Goal: Find contact information: Find contact information

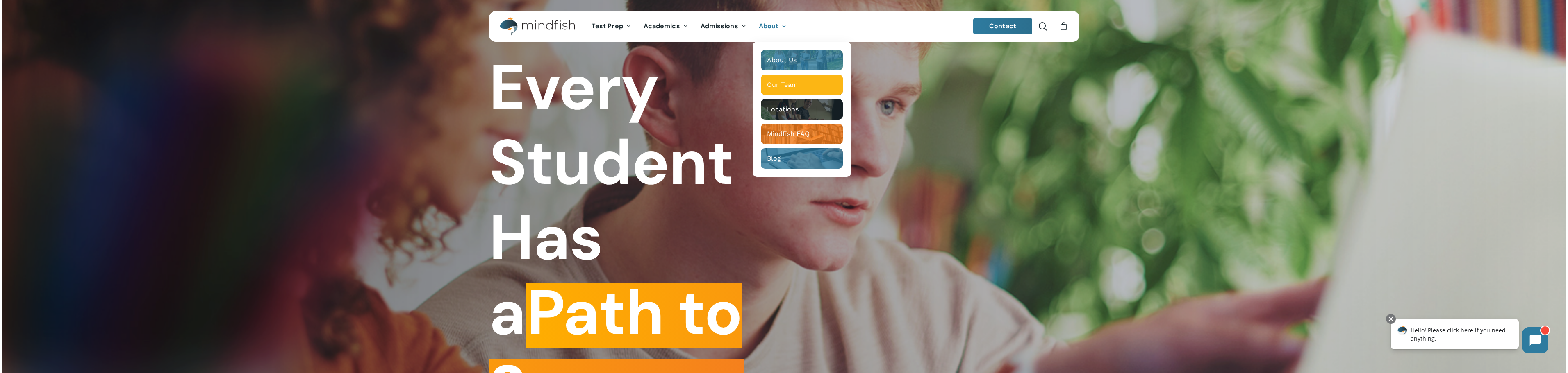
click at [781, 86] on span "Our Team" at bounding box center [782, 84] width 31 height 8
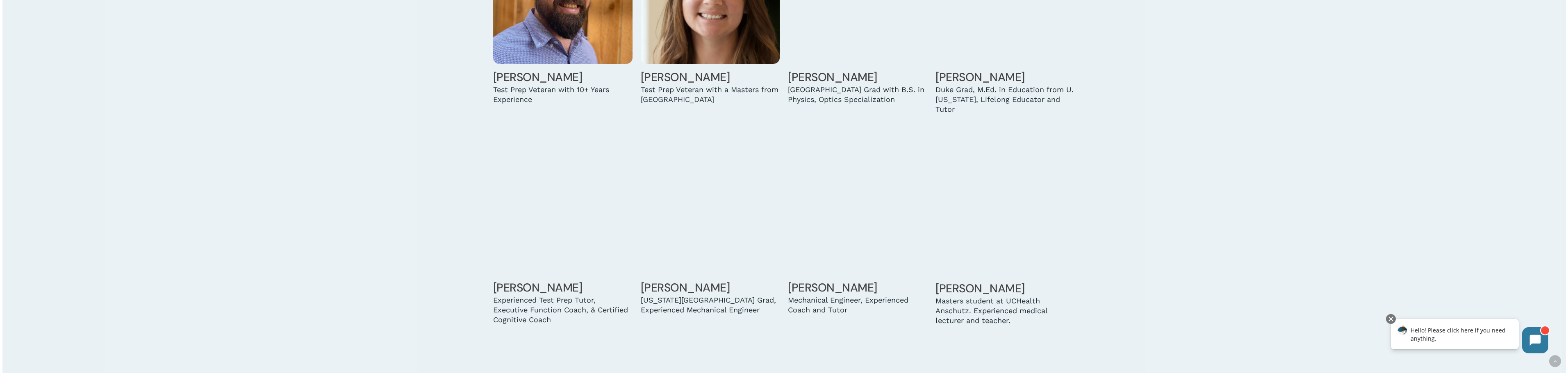
scroll to position [3173, 0]
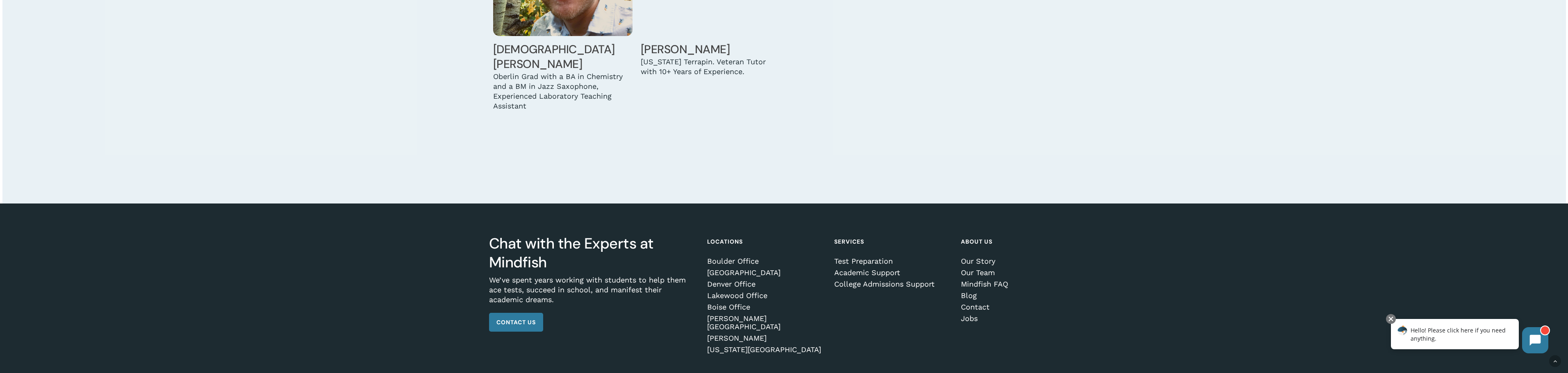
drag, startPoint x: 976, startPoint y: 168, endPoint x: 1021, endPoint y: 320, distance: 158.5
click at [984, 303] on link "Contact" at bounding box center [1018, 306] width 115 height 9
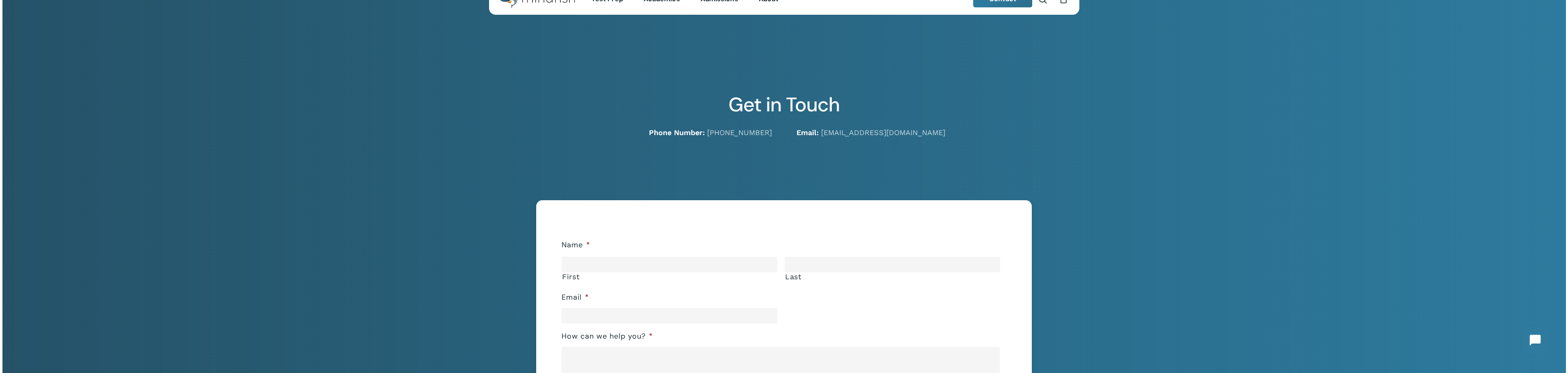
scroll to position [82, 0]
